Goal: Information Seeking & Learning: Learn about a topic

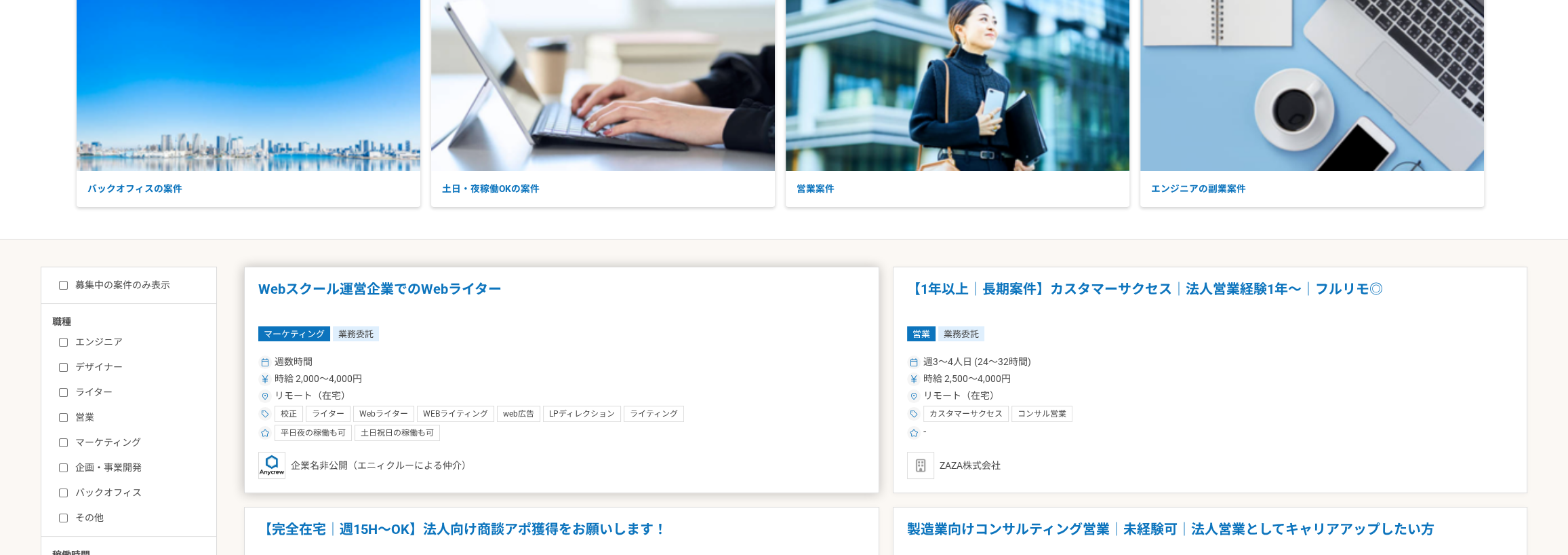
scroll to position [204, 0]
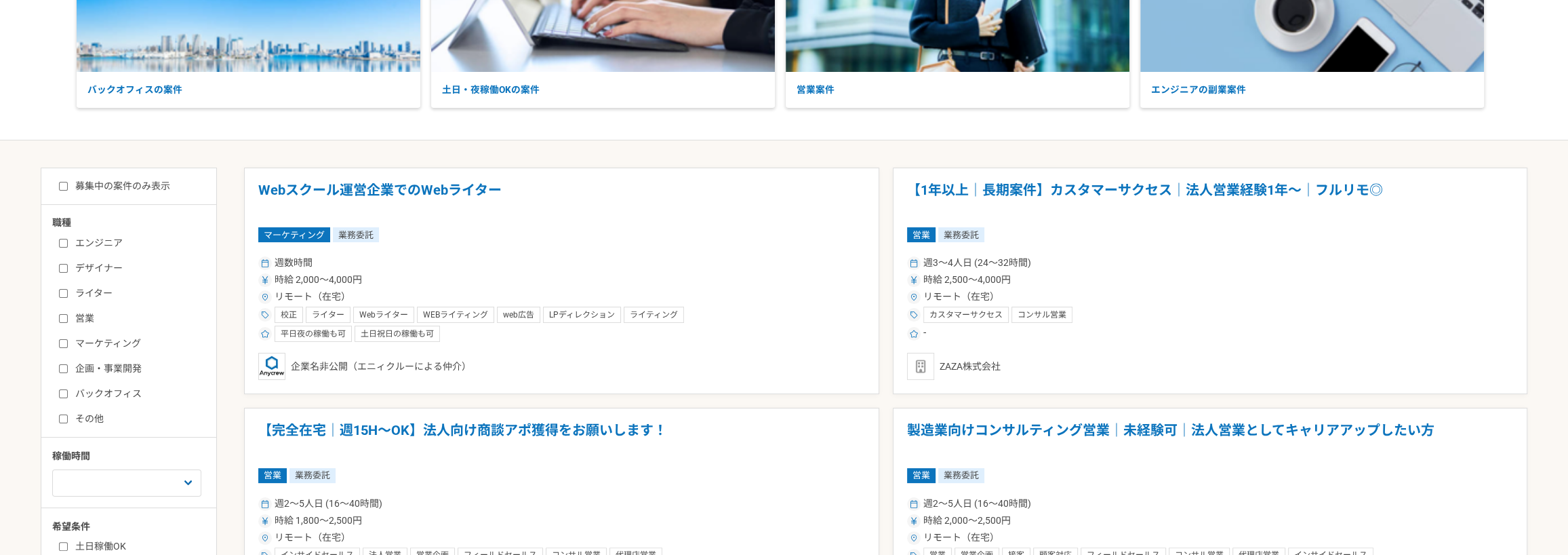
click at [97, 234] on div "エンジニア デザイナー ライター 営業 マーケティング 企画・事業開発 バックオフィス その他" at bounding box center [133, 329] width 162 height 194
click at [123, 192] on label "募集中の案件のみ表示" at bounding box center [115, 186] width 111 height 14
click at [68, 190] on input "募集中の案件のみ表示" at bounding box center [64, 186] width 9 height 9
checkbox input "true"
click at [103, 239] on label "エンジニア" at bounding box center [137, 242] width 156 height 14
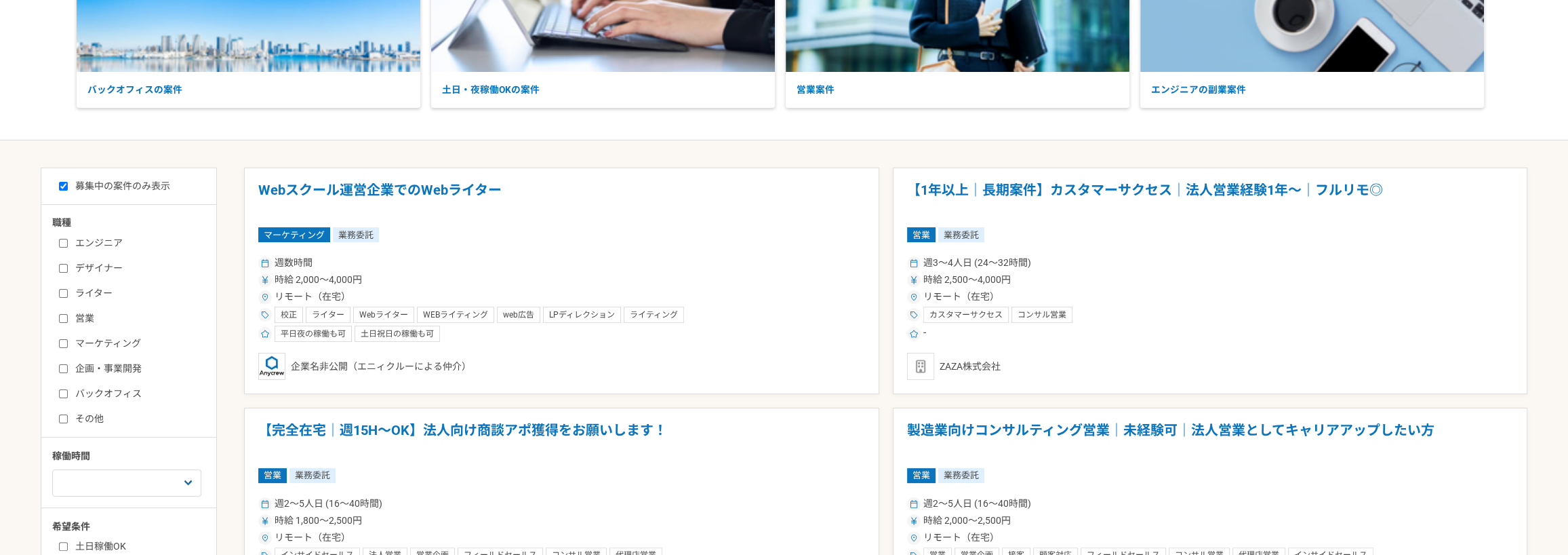
click at [68, 239] on input "エンジニア" at bounding box center [64, 243] width 9 height 9
checkbox input "true"
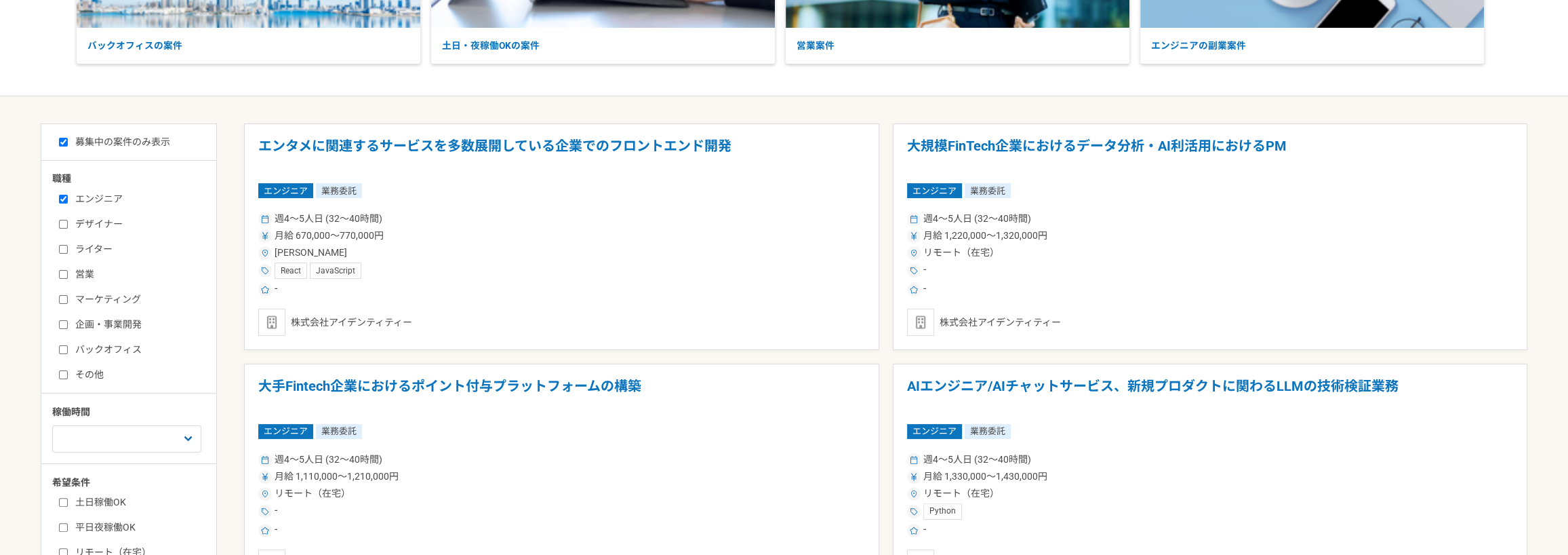
scroll to position [474, 0]
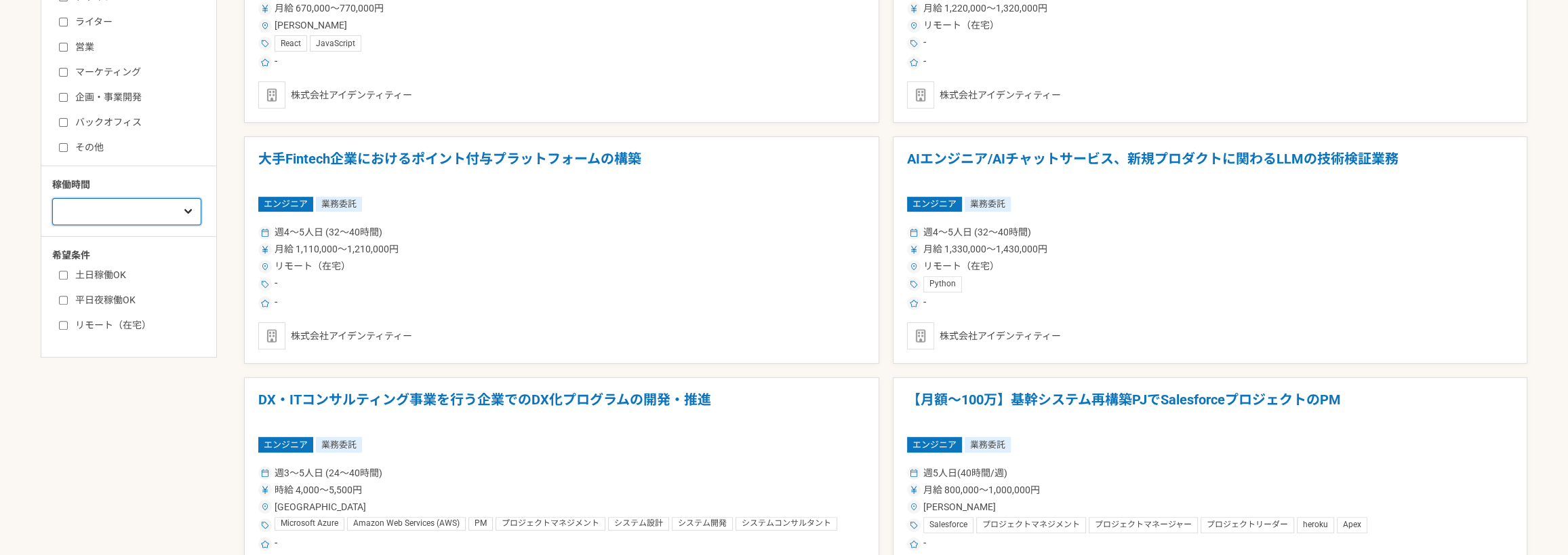
drag, startPoint x: 155, startPoint y: 209, endPoint x: 149, endPoint y: 214, distance: 7.8
click at [155, 209] on select "週1人日（8時間）以下 週2人日（16時間）以下 週3人日（24時間）以下 週4人日（32時間）以下 週5人日（40時間）以下" at bounding box center [127, 211] width 149 height 27
select select "2"
click at [52, 226] on select "週1人日（8時間）以下 週2人日（16時間）以下 週3人日（24時間）以下 週4人日（32時間）以下 週5人日（40時間）以下" at bounding box center [127, 211] width 149 height 27
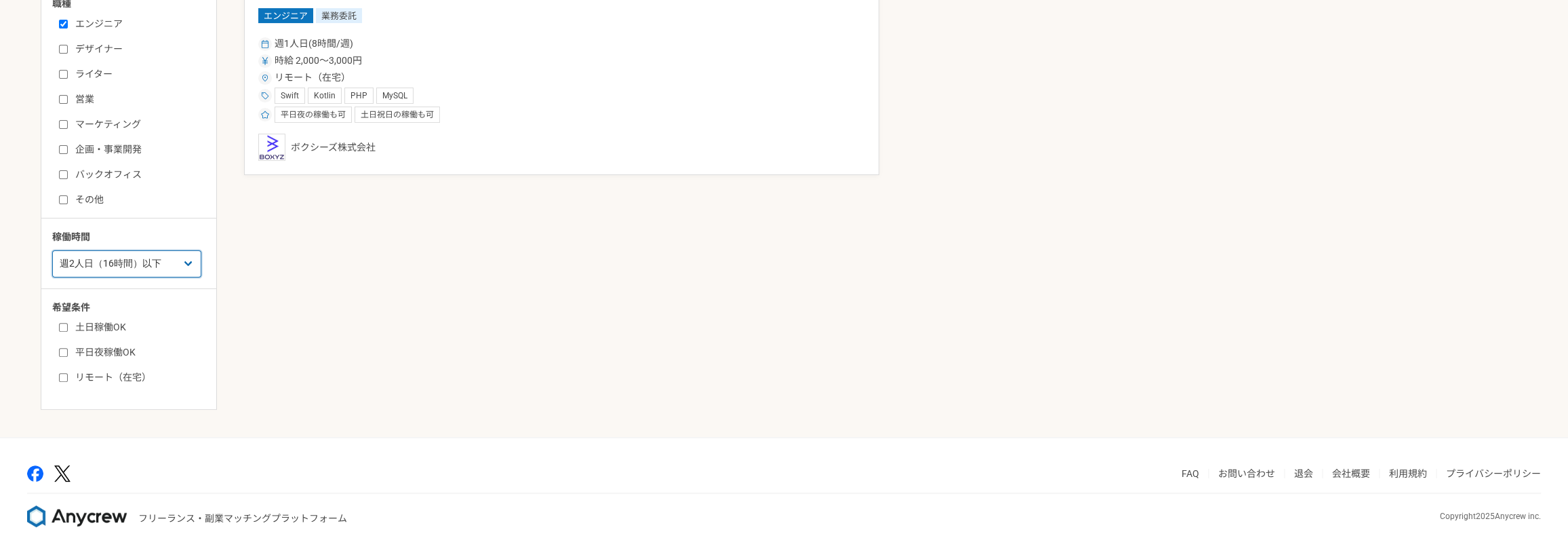
scroll to position [421, 0]
click at [95, 384] on label "リモート（在宅）" at bounding box center [137, 379] width 156 height 14
click at [68, 383] on input "リモート（在宅）" at bounding box center [64, 379] width 9 height 9
drag, startPoint x: 96, startPoint y: 381, endPoint x: 97, endPoint y: 354, distance: 27.0
click at [96, 381] on label "リモート（在宅）" at bounding box center [137, 379] width 156 height 14
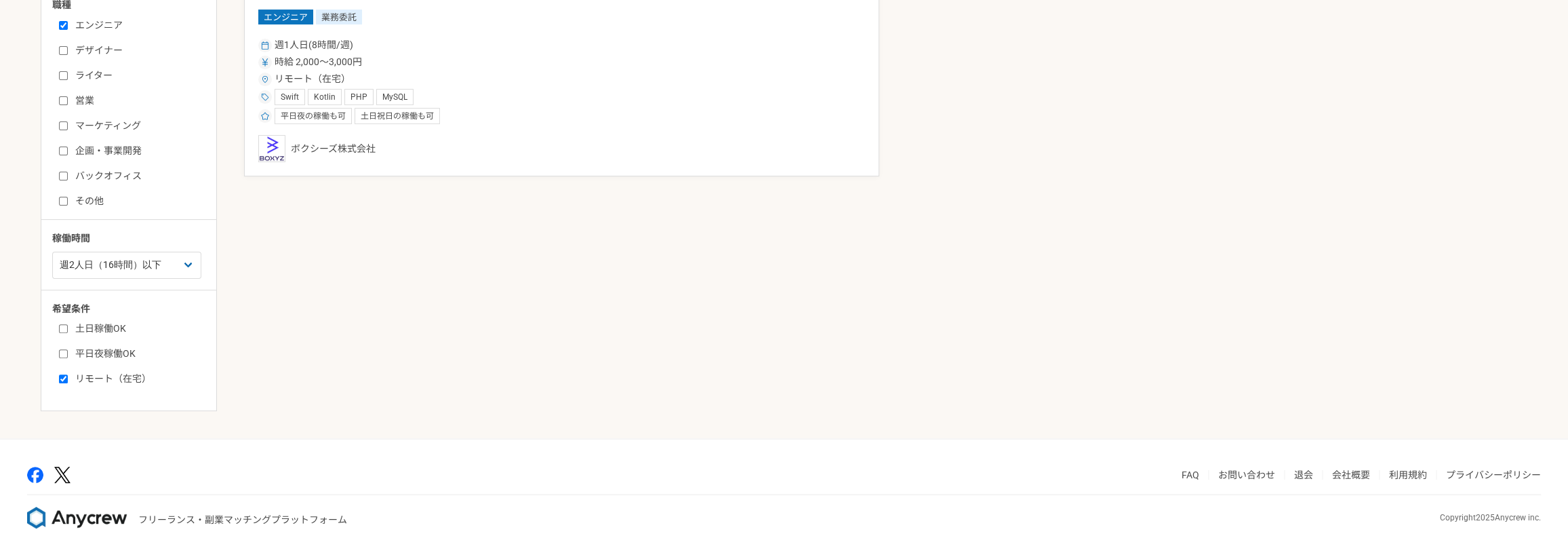
click at [68, 381] on input "リモート（在宅）" at bounding box center [64, 379] width 9 height 9
checkbox input "false"
click at [94, 327] on label "土日稼働OK" at bounding box center [137, 328] width 156 height 14
click at [68, 327] on input "土日稼働OK" at bounding box center [64, 329] width 9 height 9
checkbox input "true"
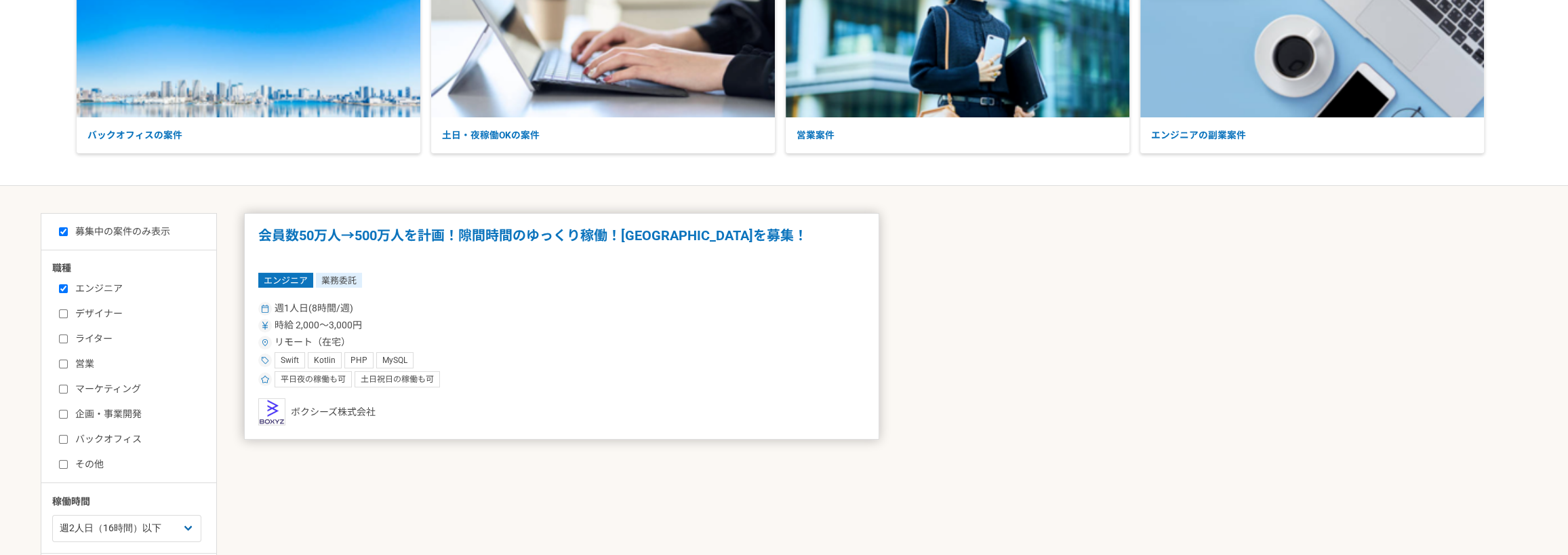
scroll to position [150, 0]
